Goal: Information Seeking & Learning: Check status

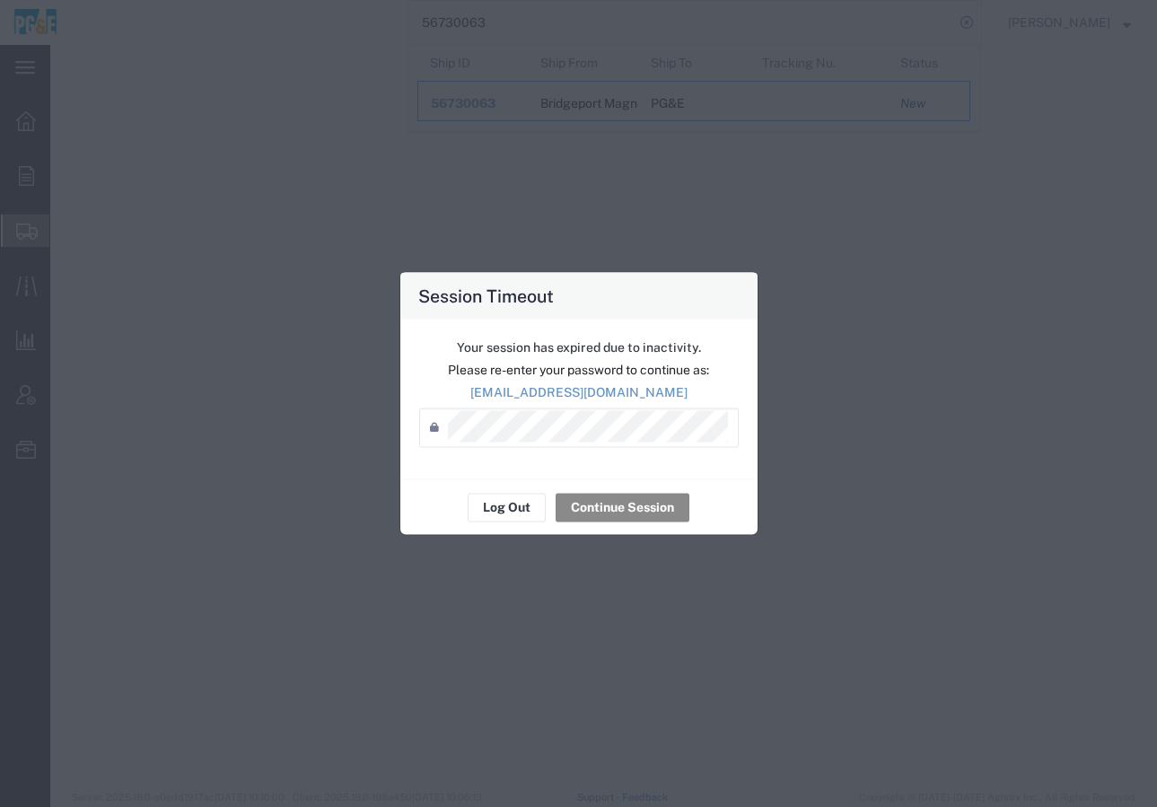
select select
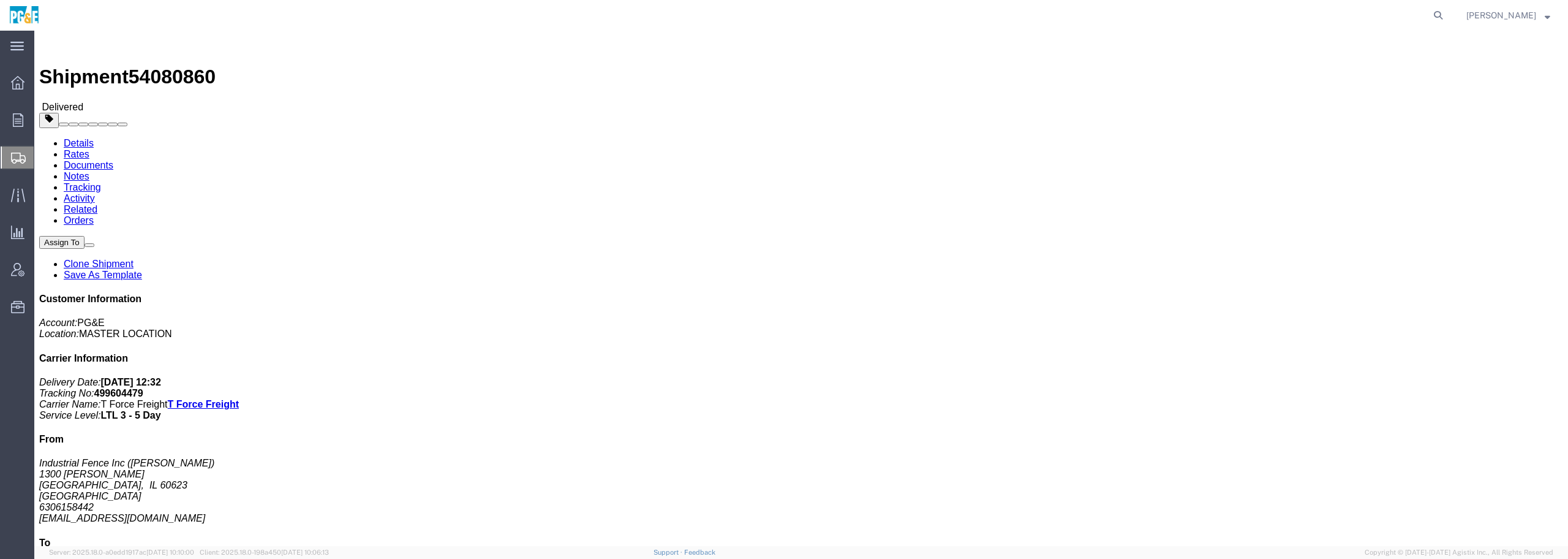
click at [17, 156] on icon at bounding box center [18, 158] width 15 height 11
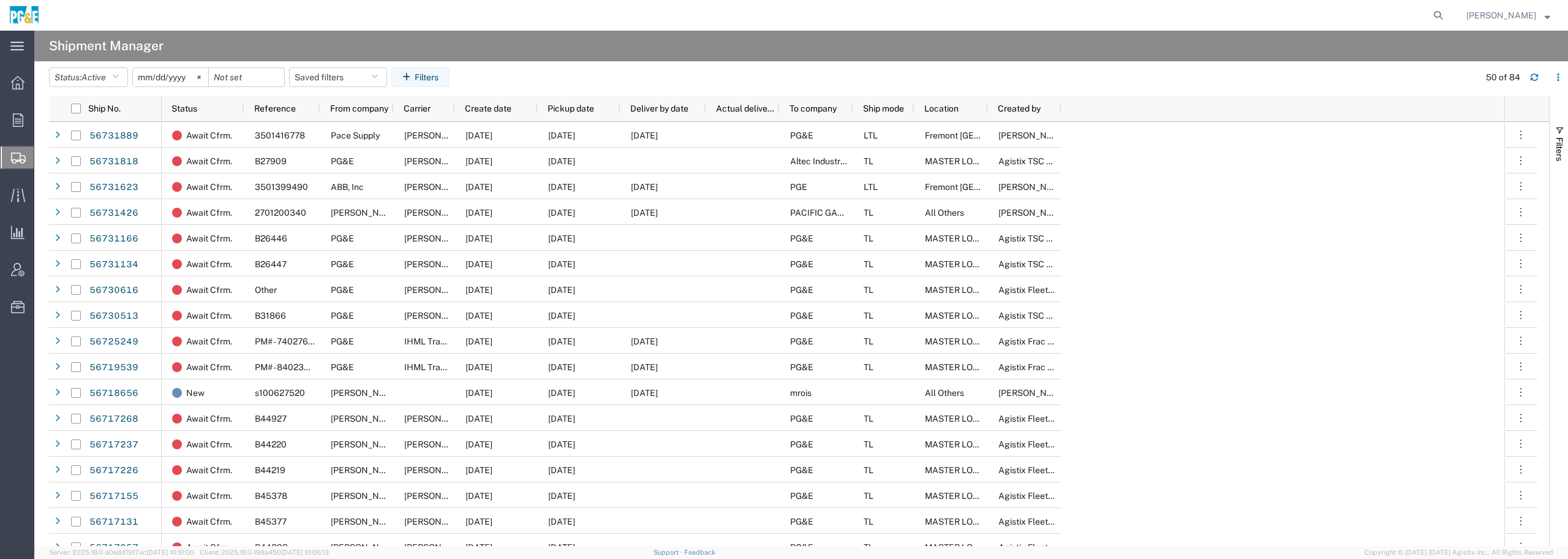
click at [0, 0] on span "Shipment Manager" at bounding box center [0, 0] width 0 height 0
click at [194, 82] on input "2025-08-05" at bounding box center [171, 77] width 75 height 18
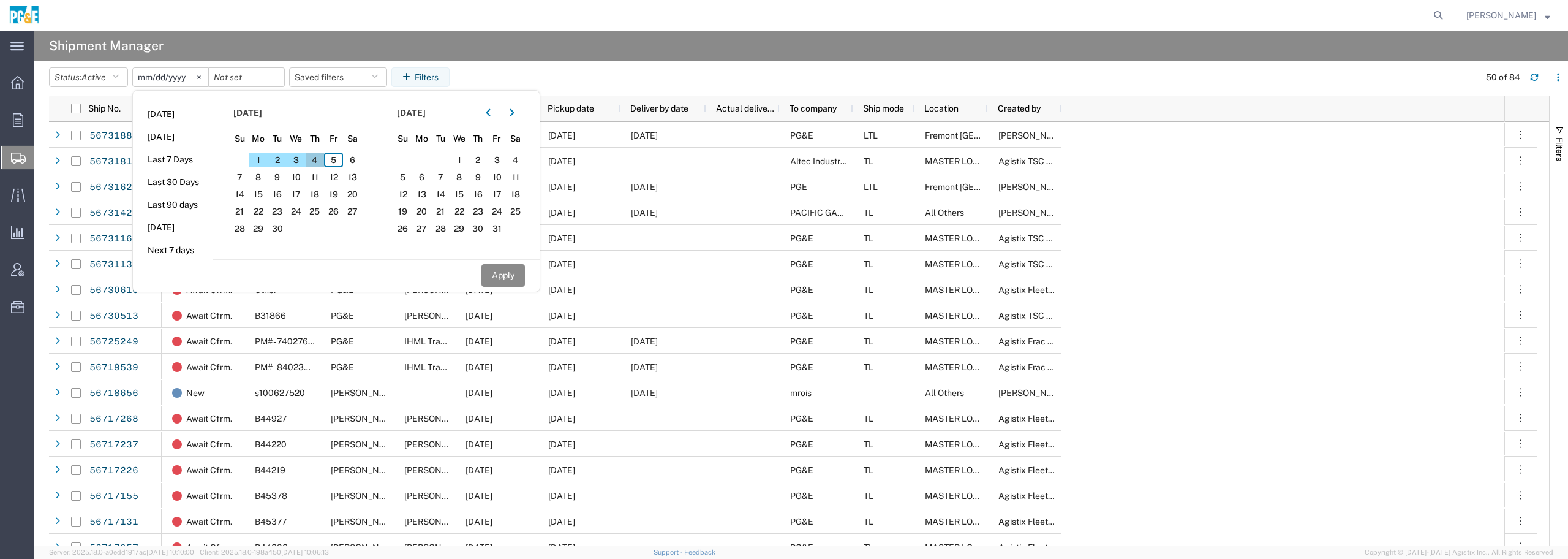
click at [320, 159] on span "4" at bounding box center [315, 160] width 19 height 15
click at [238, 79] on input "date" at bounding box center [246, 77] width 75 height 18
click at [488, 111] on button "button" at bounding box center [488, 113] width 20 height 20
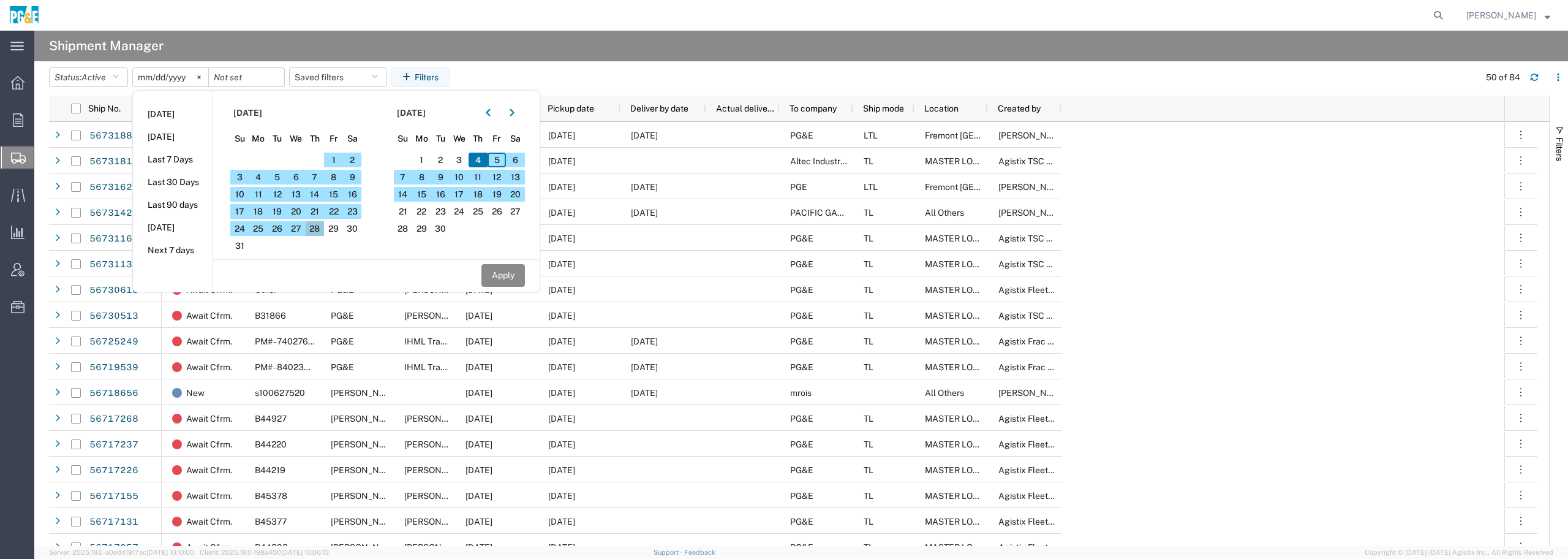
click at [319, 227] on span "28" at bounding box center [315, 229] width 19 height 15
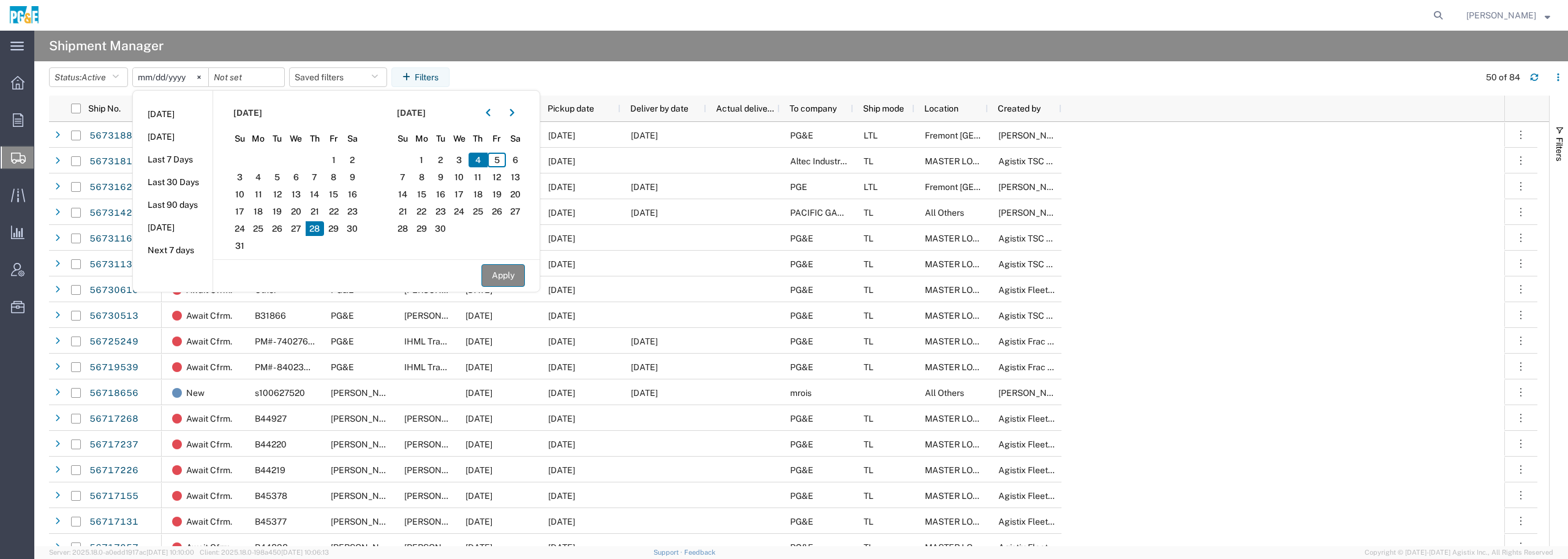
click at [525, 275] on button "Apply" at bounding box center [504, 275] width 44 height 23
type input "2025-09-04"
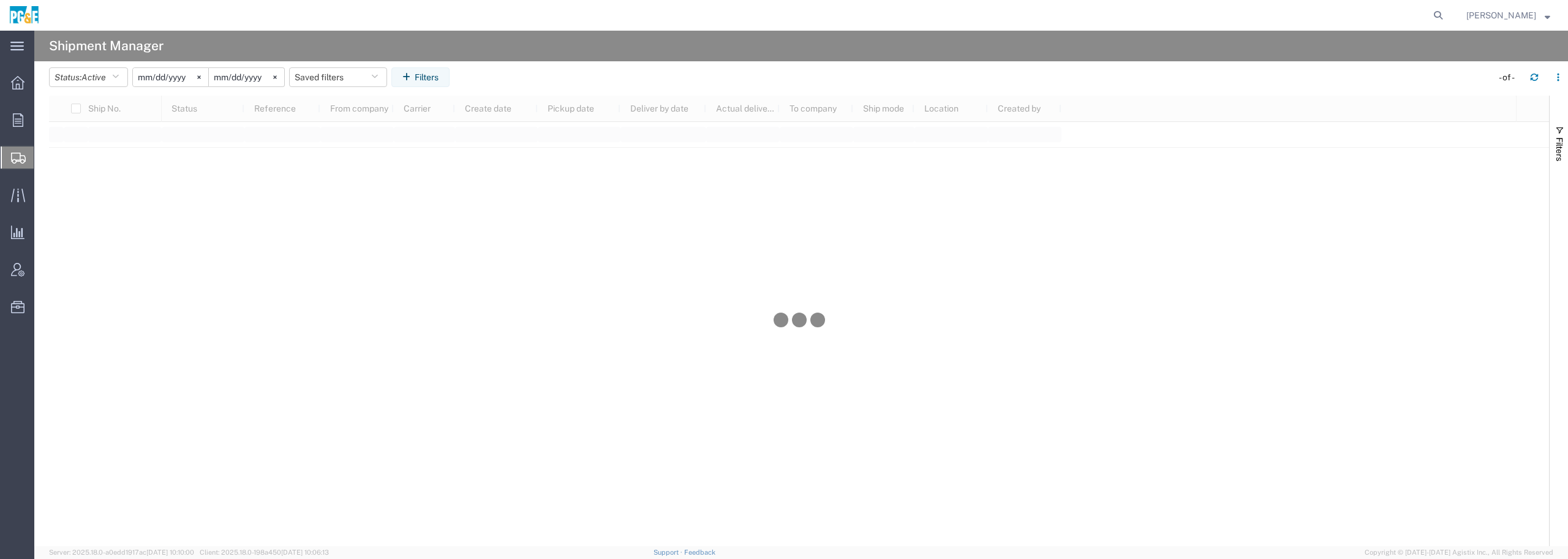
click at [259, 72] on input "2025-08-28" at bounding box center [246, 77] width 75 height 18
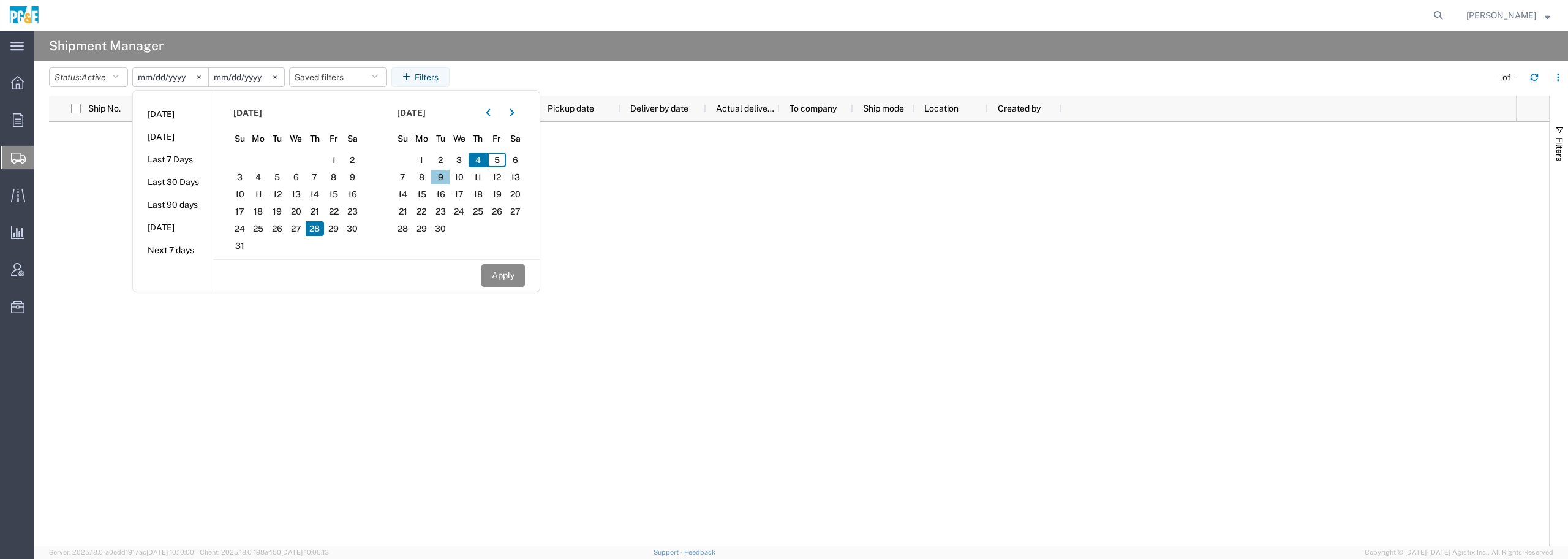
click at [444, 178] on span "9" at bounding box center [441, 177] width 19 height 15
click at [502, 279] on button "Apply" at bounding box center [504, 275] width 44 height 23
type input "2025-09-09"
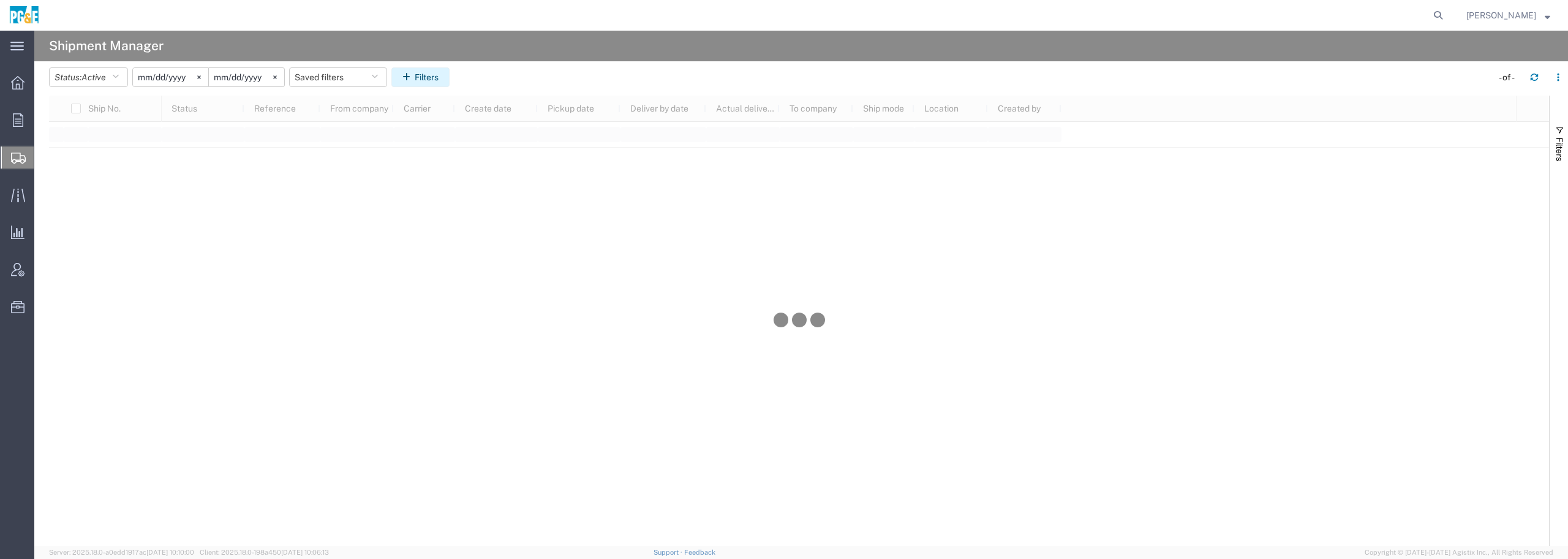
click at [426, 81] on button "Filters" at bounding box center [420, 77] width 58 height 20
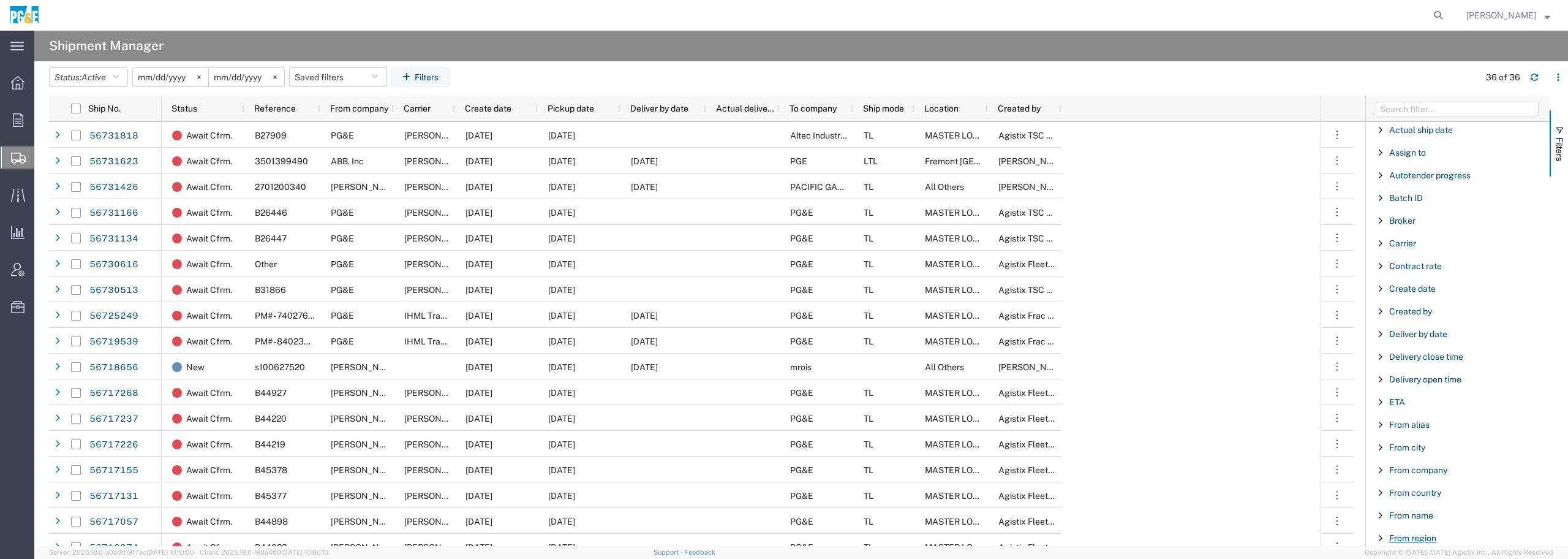
scroll to position [153, 0]
click at [1406, 364] on span "From city" at bounding box center [1407, 366] width 36 height 10
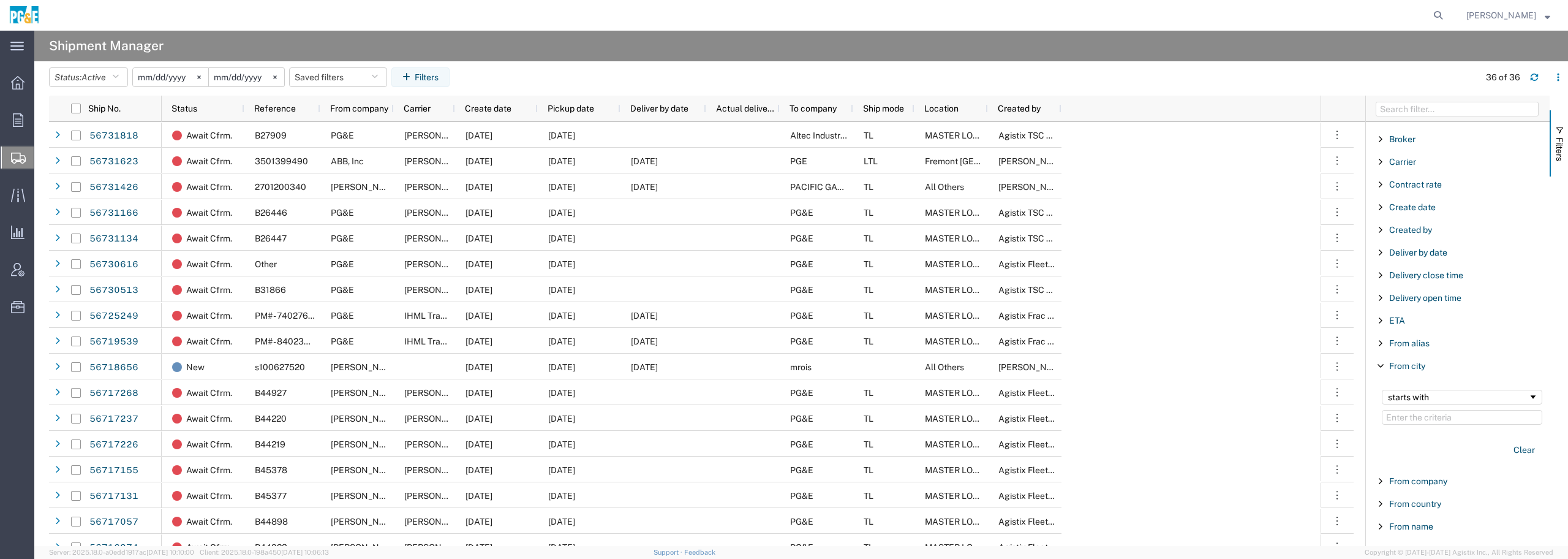
click at [1414, 414] on input "Filter Value" at bounding box center [1462, 418] width 160 height 15
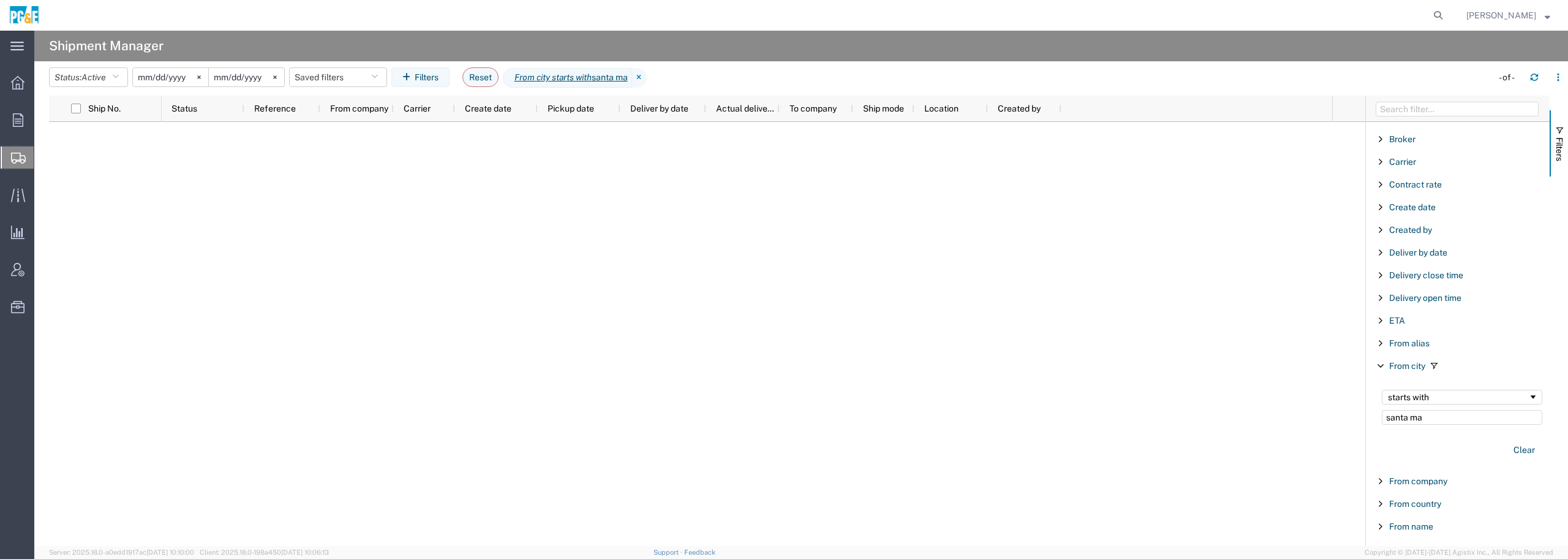
type input "santa ma"
click at [172, 78] on input "2025-09-04" at bounding box center [171, 77] width 75 height 18
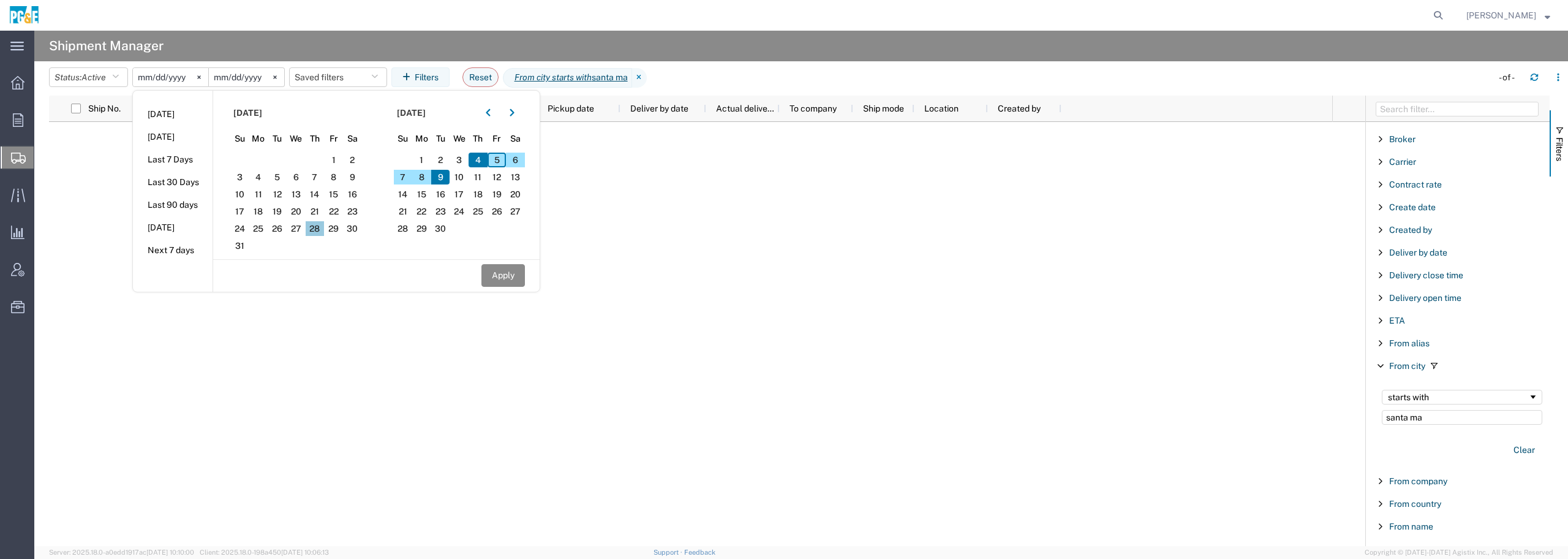
click at [321, 229] on span "28" at bounding box center [315, 229] width 19 height 15
click at [502, 277] on button "Apply" at bounding box center [504, 275] width 44 height 23
type input "2025-08-28"
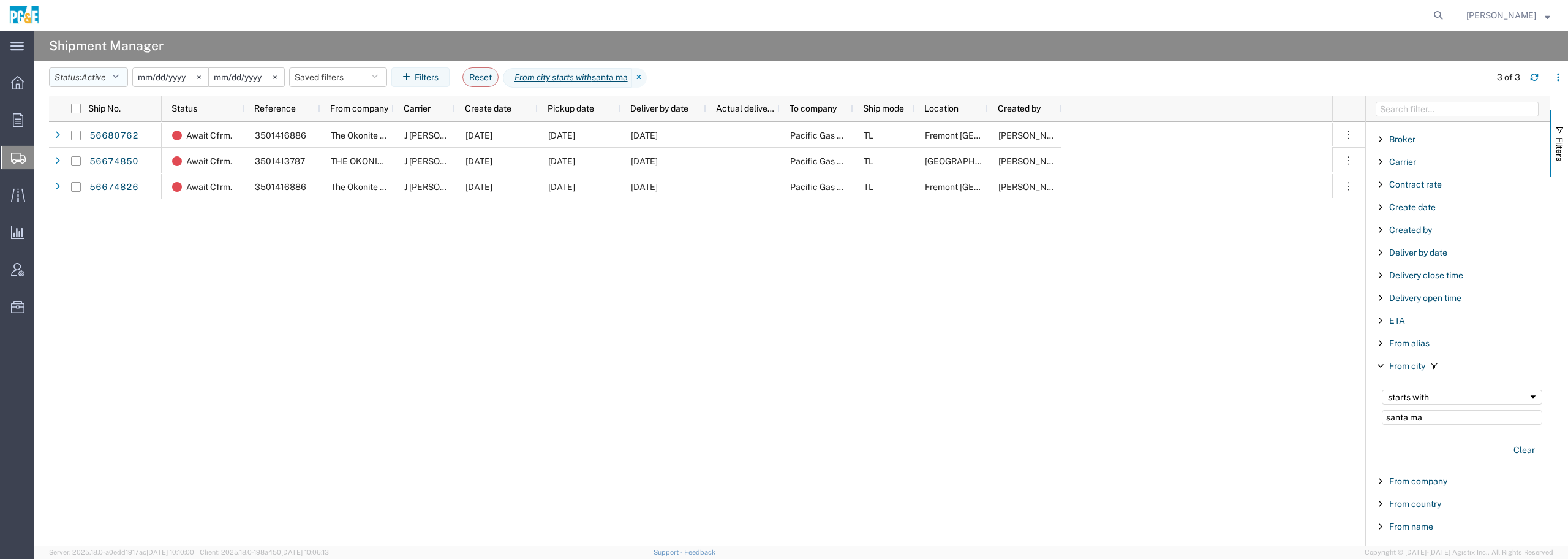
click at [126, 69] on button "Status: Active" at bounding box center [89, 77] width 79 height 20
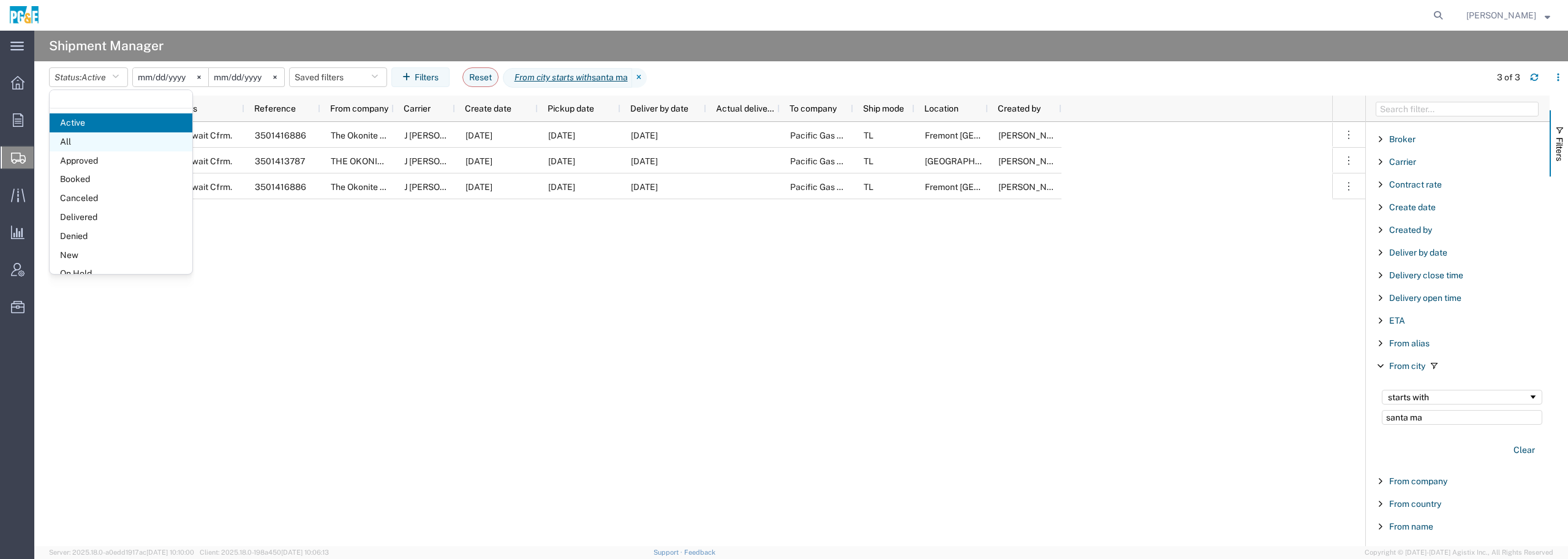
click at [100, 141] on span "All" at bounding box center [121, 142] width 143 height 19
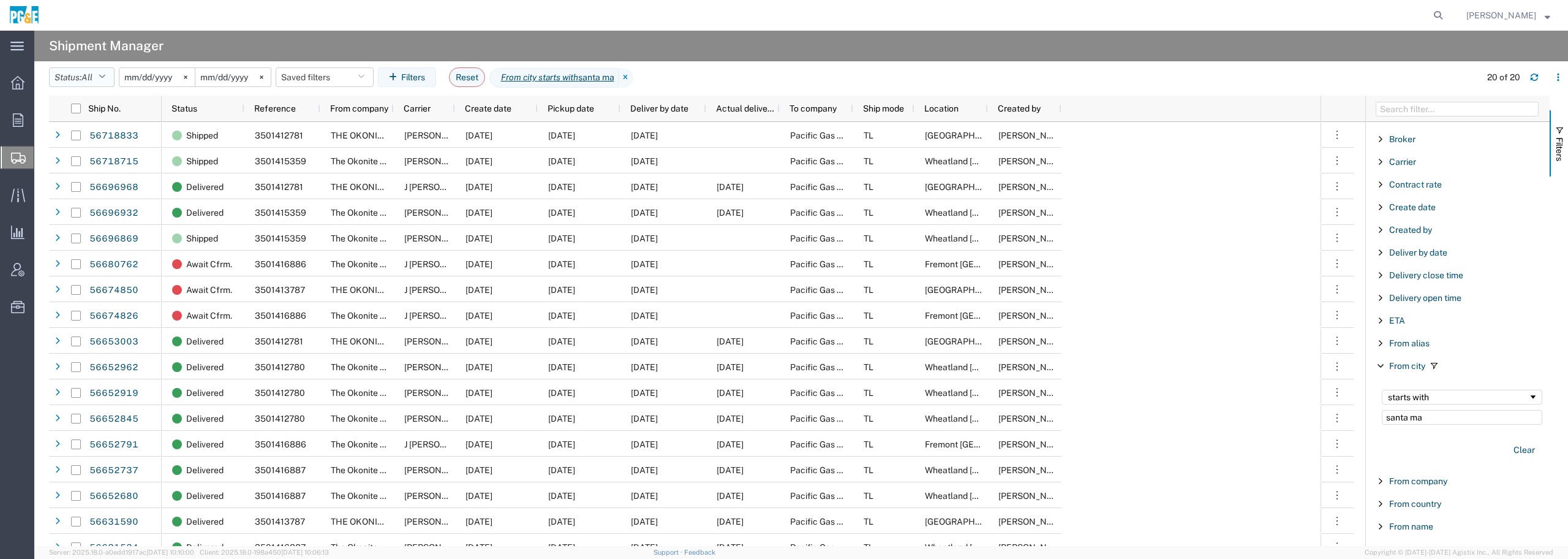
click at [105, 77] on icon "button" at bounding box center [102, 77] width 7 height 9
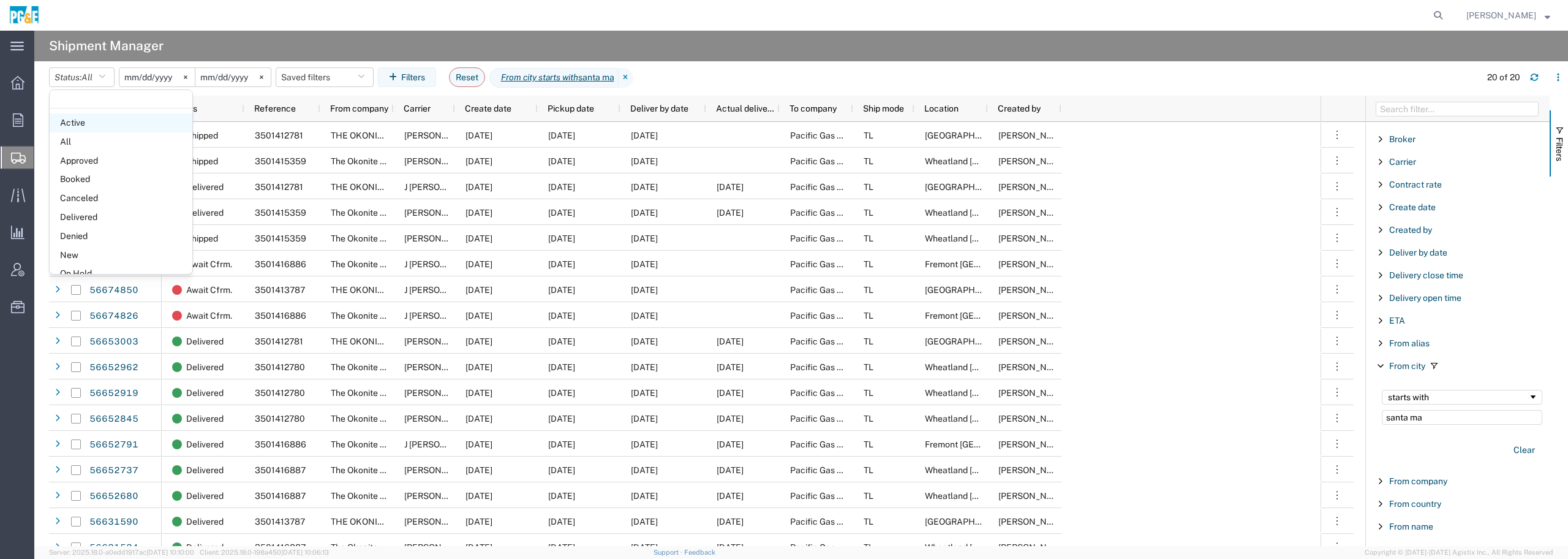
click at [93, 125] on span "Active" at bounding box center [121, 123] width 143 height 19
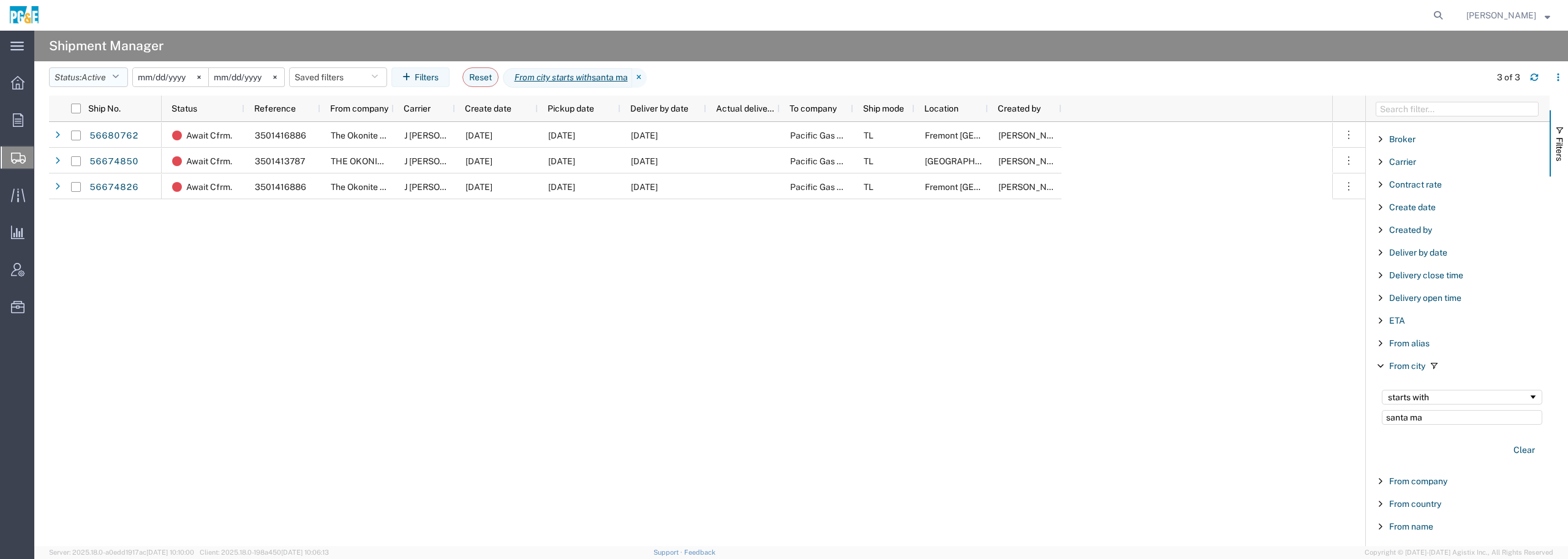
click at [123, 74] on button "Status: Active" at bounding box center [89, 77] width 79 height 20
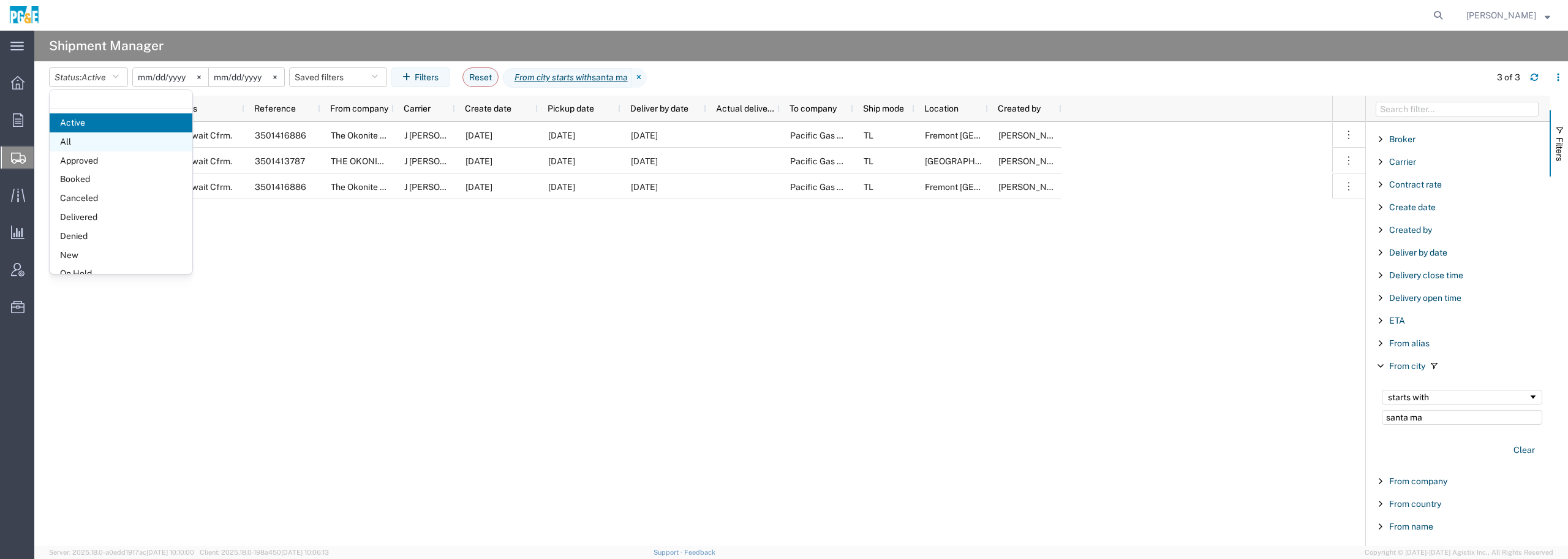
click at [70, 141] on span "All" at bounding box center [121, 142] width 143 height 19
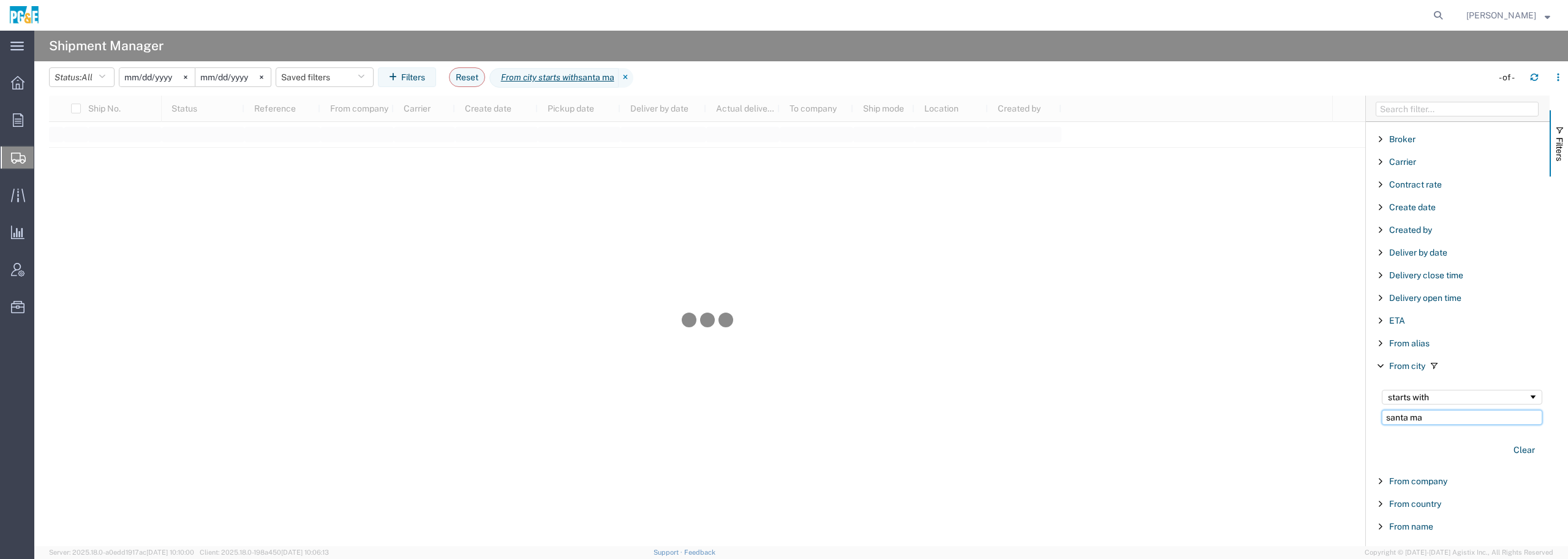
drag, startPoint x: 1427, startPoint y: 416, endPoint x: 1249, endPoint y: 405, distance: 178.3
click at [1249, 405] on div "Ship No. Status Reference From company Carrier Create date Pickup date Deliver …" at bounding box center [809, 321] width 1520 height 450
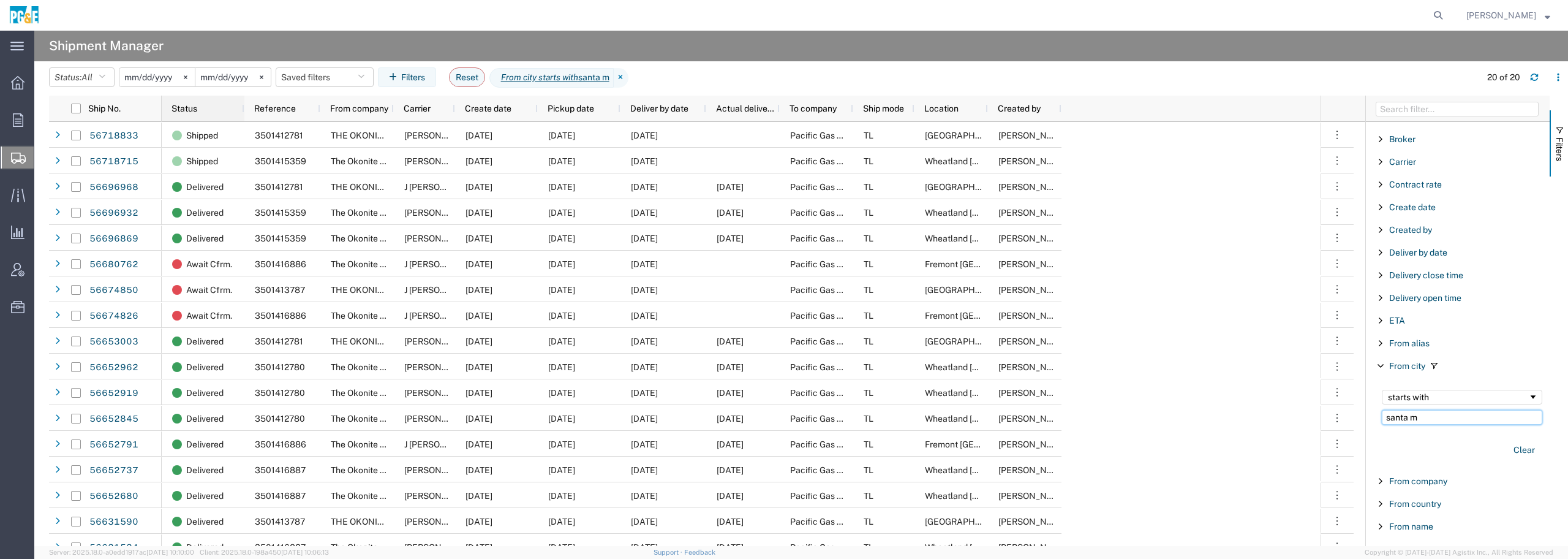
type input "santa m"
click at [179, 105] on span "Status" at bounding box center [184, 109] width 26 height 10
